Goal: Obtain resource: Download file/media

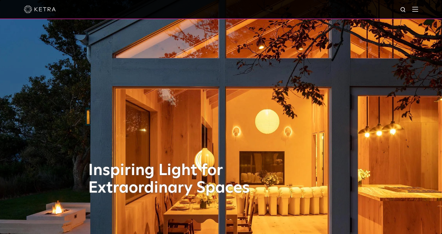
click at [418, 13] on div at bounding box center [221, 9] width 394 height 19
click at [418, 10] on img at bounding box center [415, 9] width 6 height 5
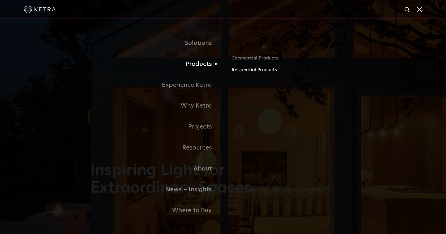
click at [246, 71] on link "Residential Products" at bounding box center [293, 70] width 124 height 8
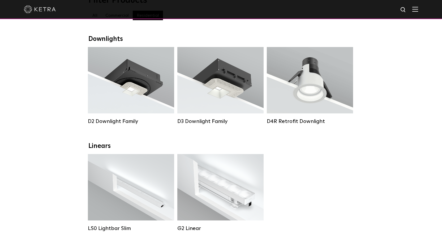
scroll to position [80, 0]
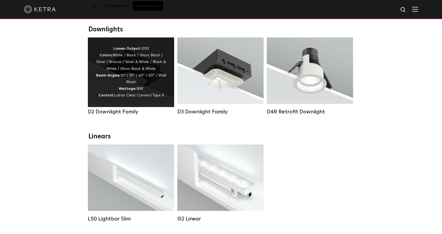
click at [135, 76] on div "Lumen Output: 1200 Colors: White / Black / Gloss Black / Silver / Bronze / Silv…" at bounding box center [131, 72] width 70 height 54
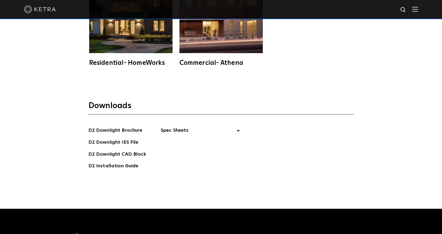
scroll to position [1460, 0]
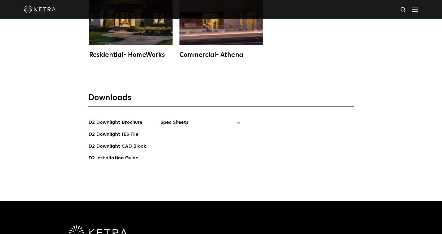
click at [211, 119] on span "Spec Sheets" at bounding box center [201, 125] width 80 height 12
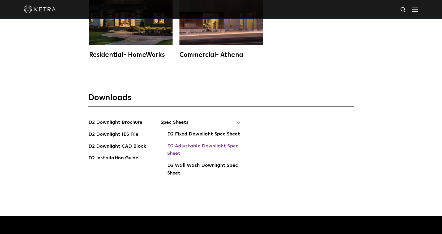
click at [230, 142] on link "D2 Adjustable Downlight Spec Sheet" at bounding box center [203, 150] width 73 height 16
